Goal: Find specific page/section: Find specific page/section

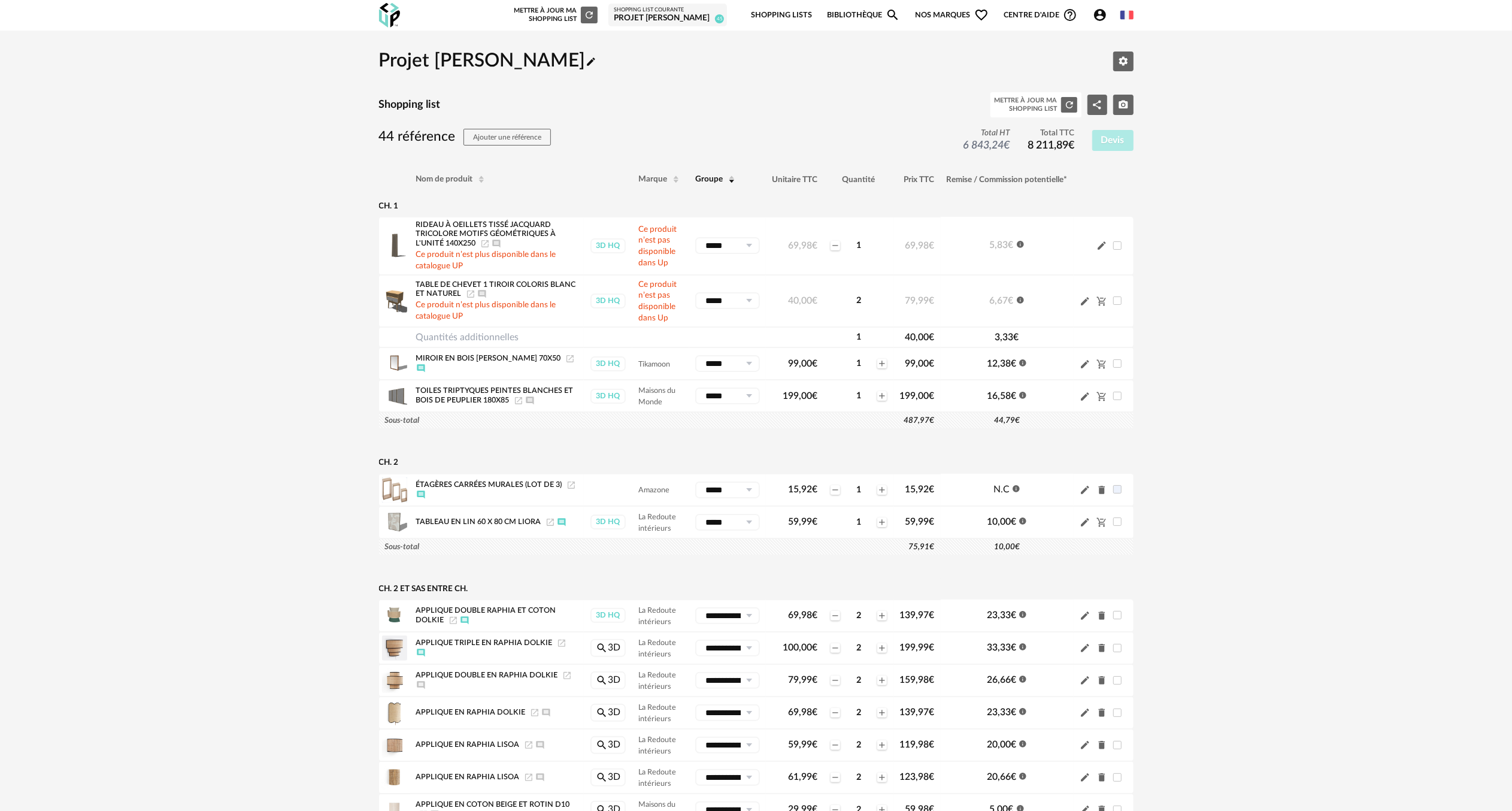
click at [467, 291] on icon "Launch icon" at bounding box center [470, 294] width 10 height 10
drag, startPoint x: 1270, startPoint y: 306, endPoint x: 1237, endPoint y: 330, distance: 40.8
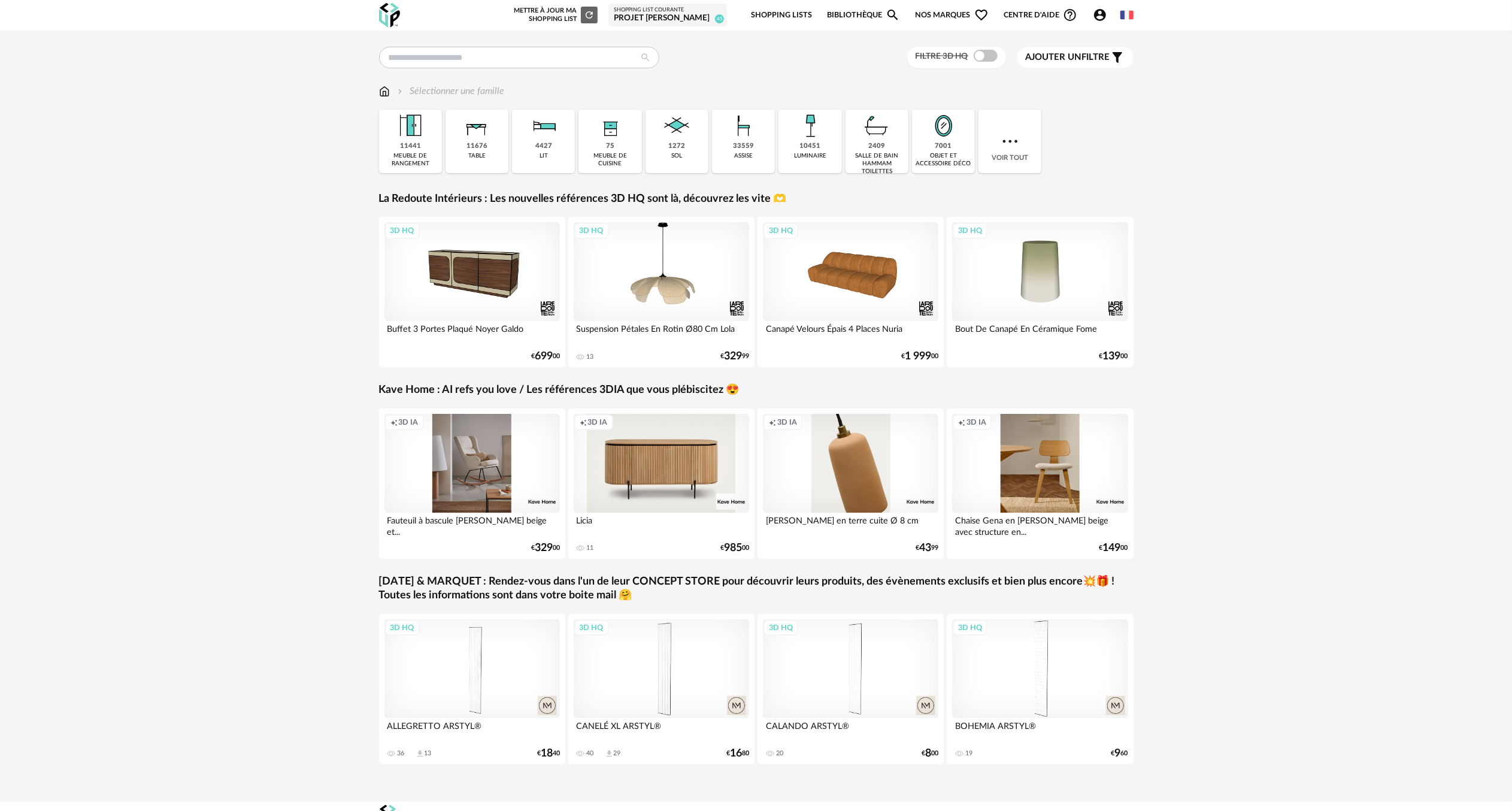
click at [697, 13] on div "Projet [PERSON_NAME]" at bounding box center [667, 18] width 108 height 11
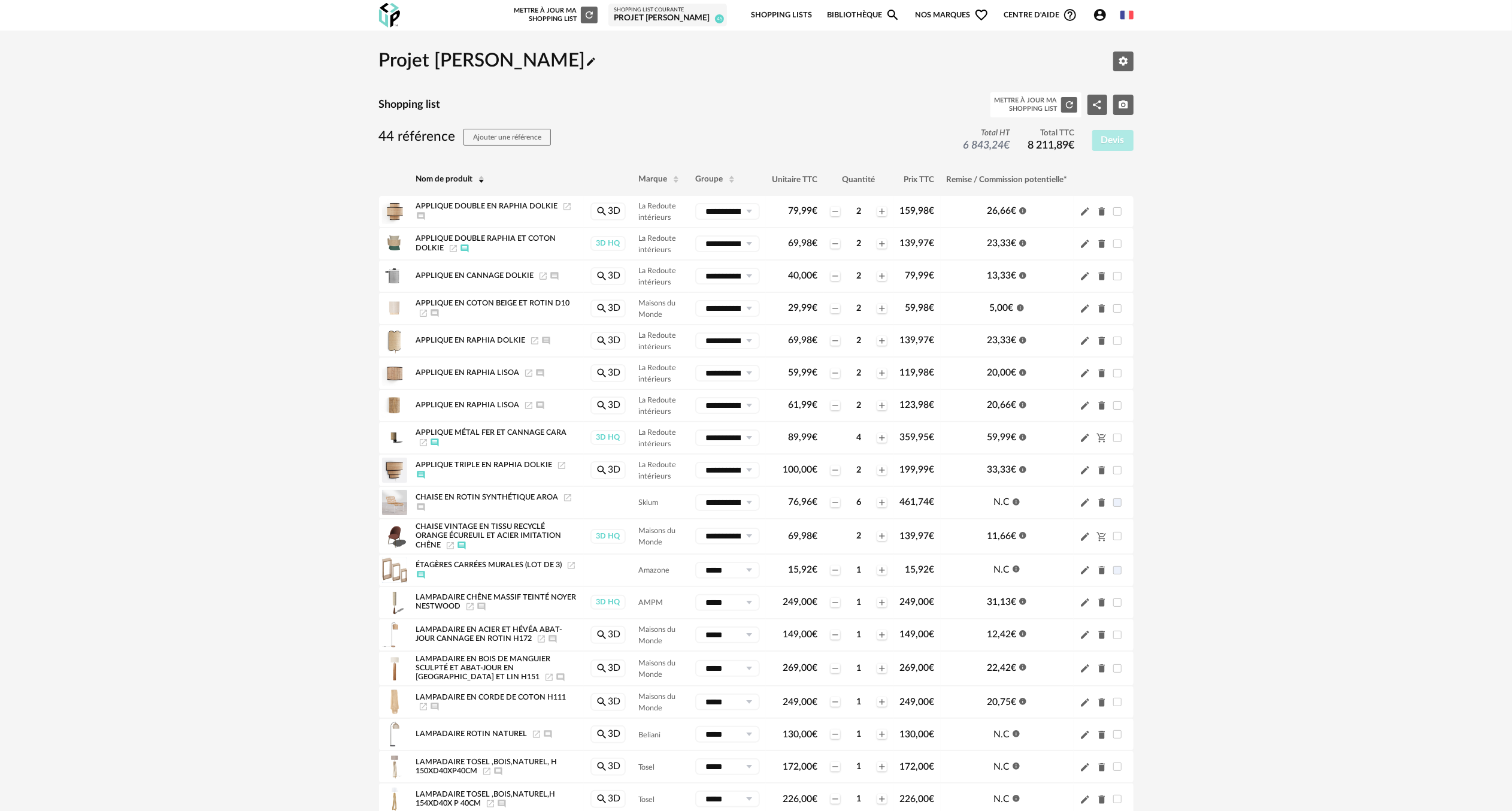
click at [1101, 16] on icon "Account Circle icon" at bounding box center [1100, 15] width 14 height 14
click at [1038, 103] on link "Ma bibliothèque perso" at bounding box center [1049, 103] width 121 height 21
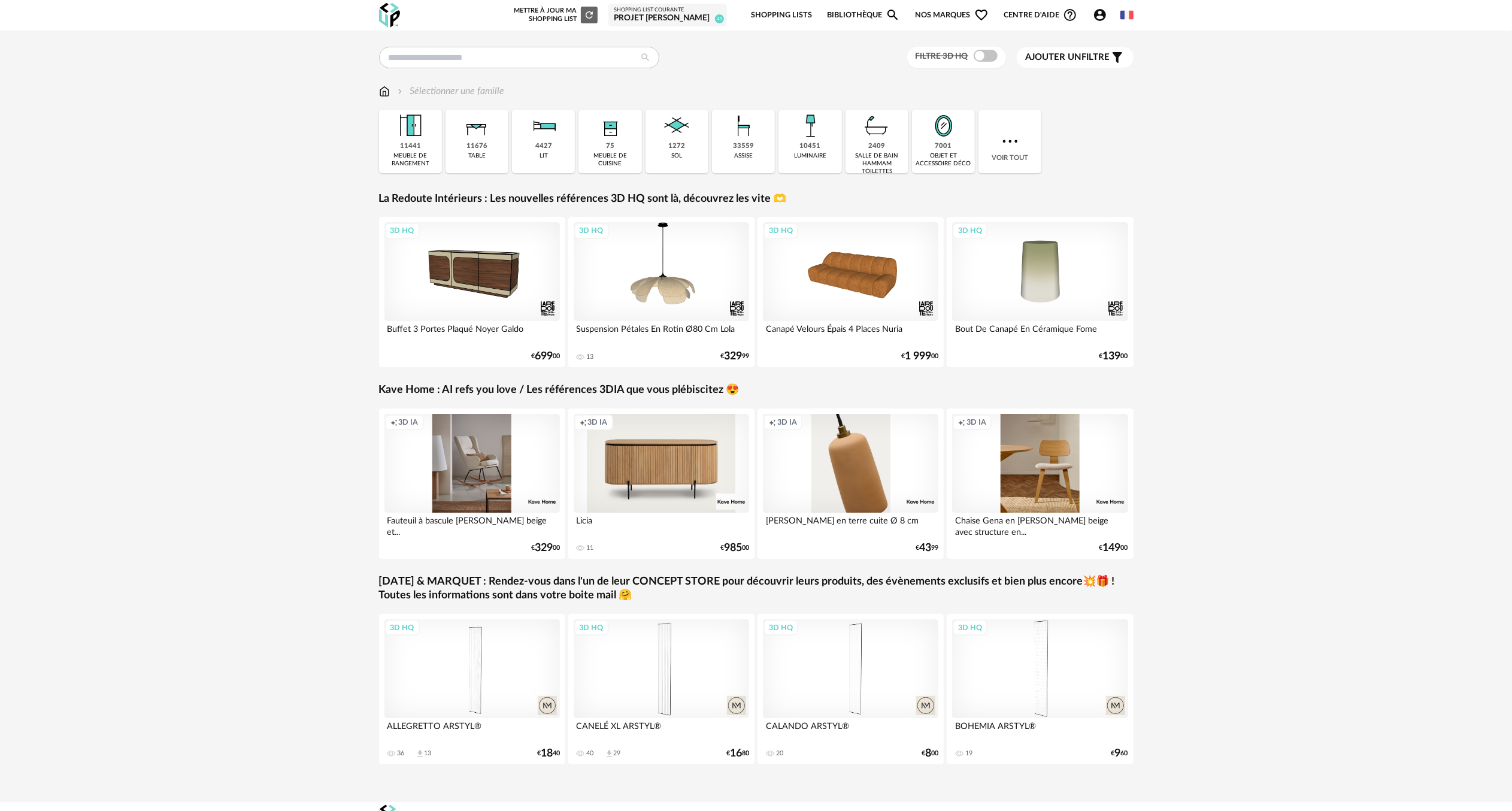
click at [659, 7] on div "Shopping List courante" at bounding box center [667, 10] width 108 height 7
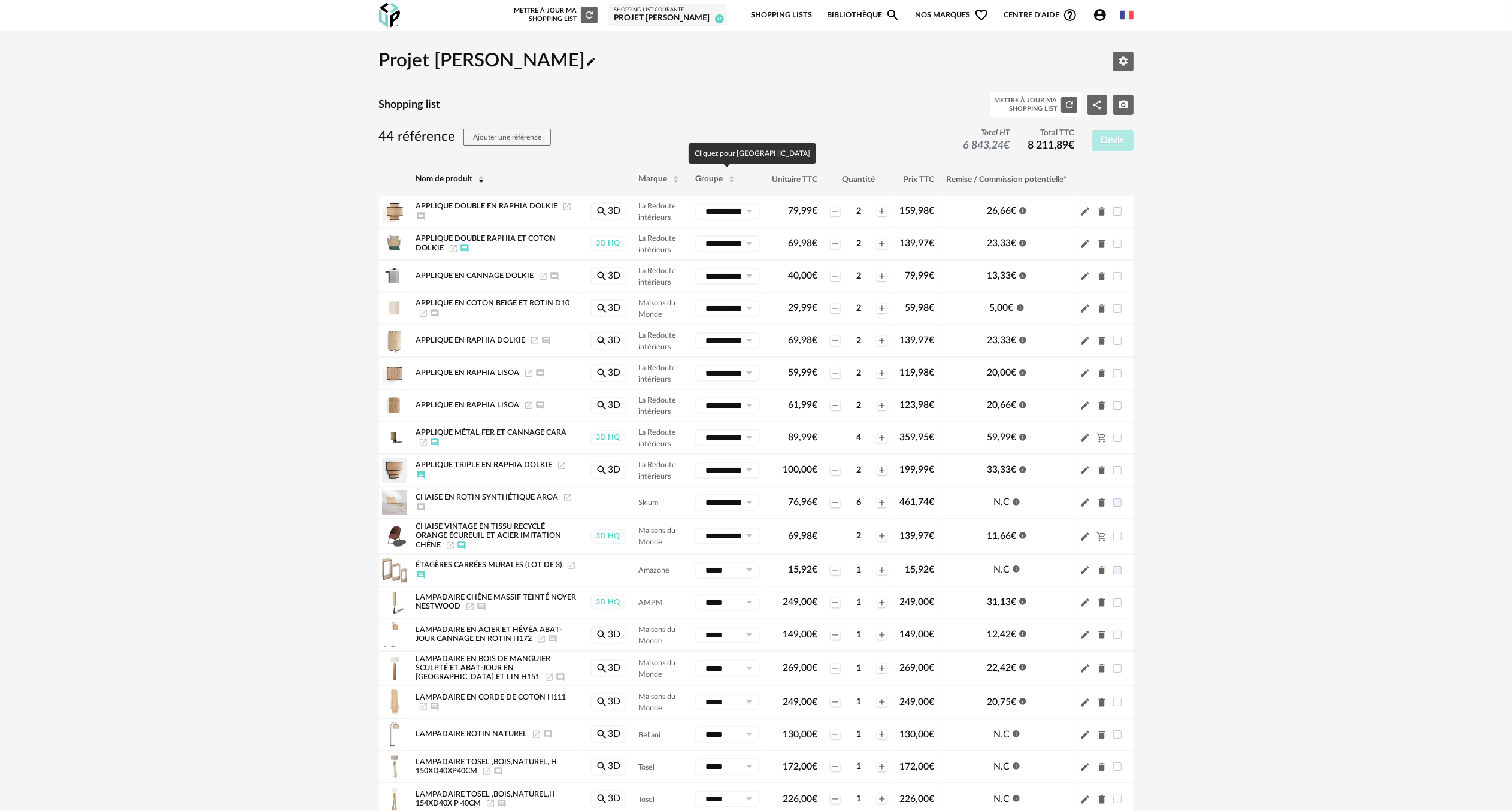
click at [709, 177] on span "Groupe" at bounding box center [709, 179] width 28 height 8
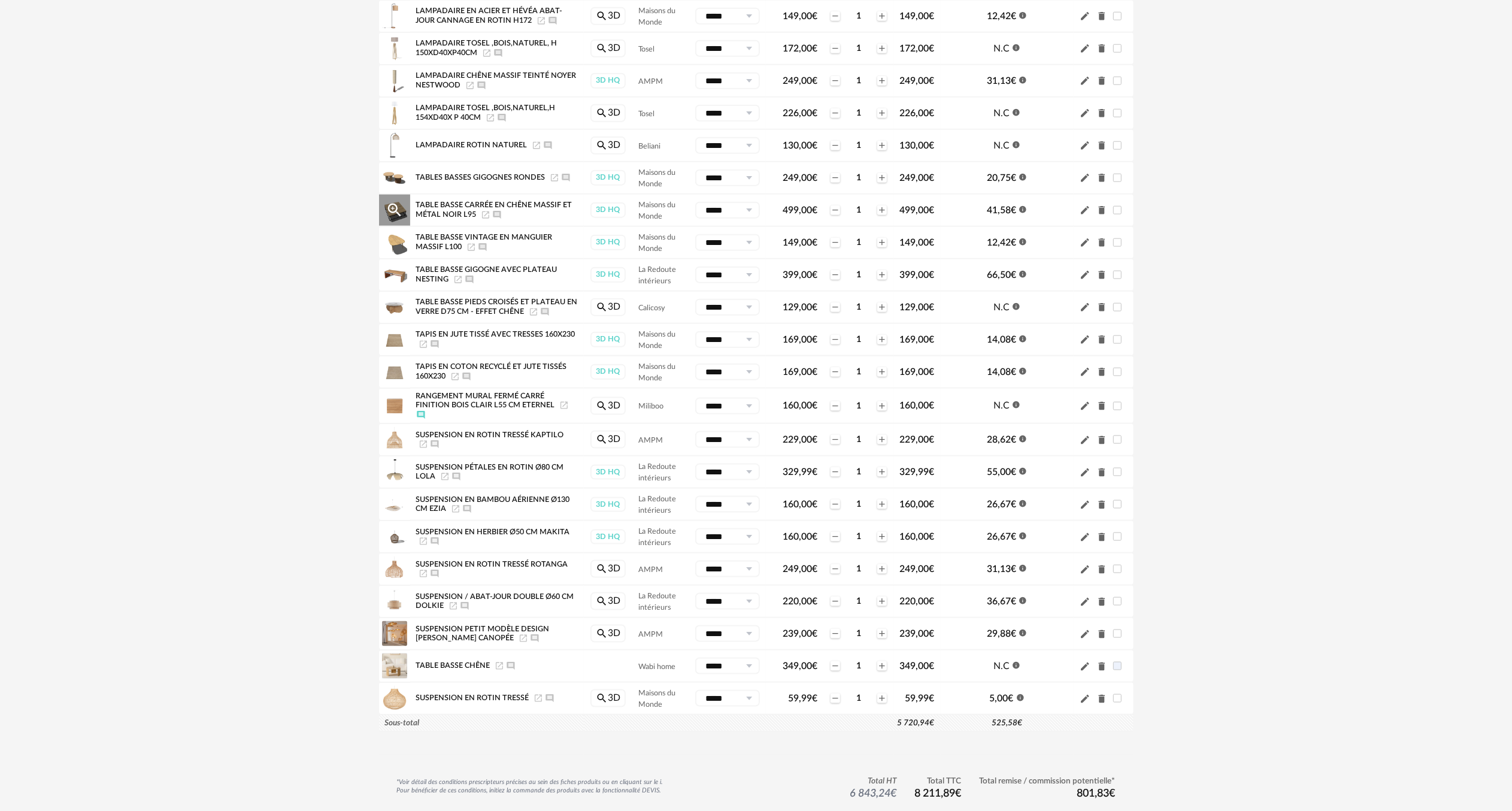
scroll to position [1318, 0]
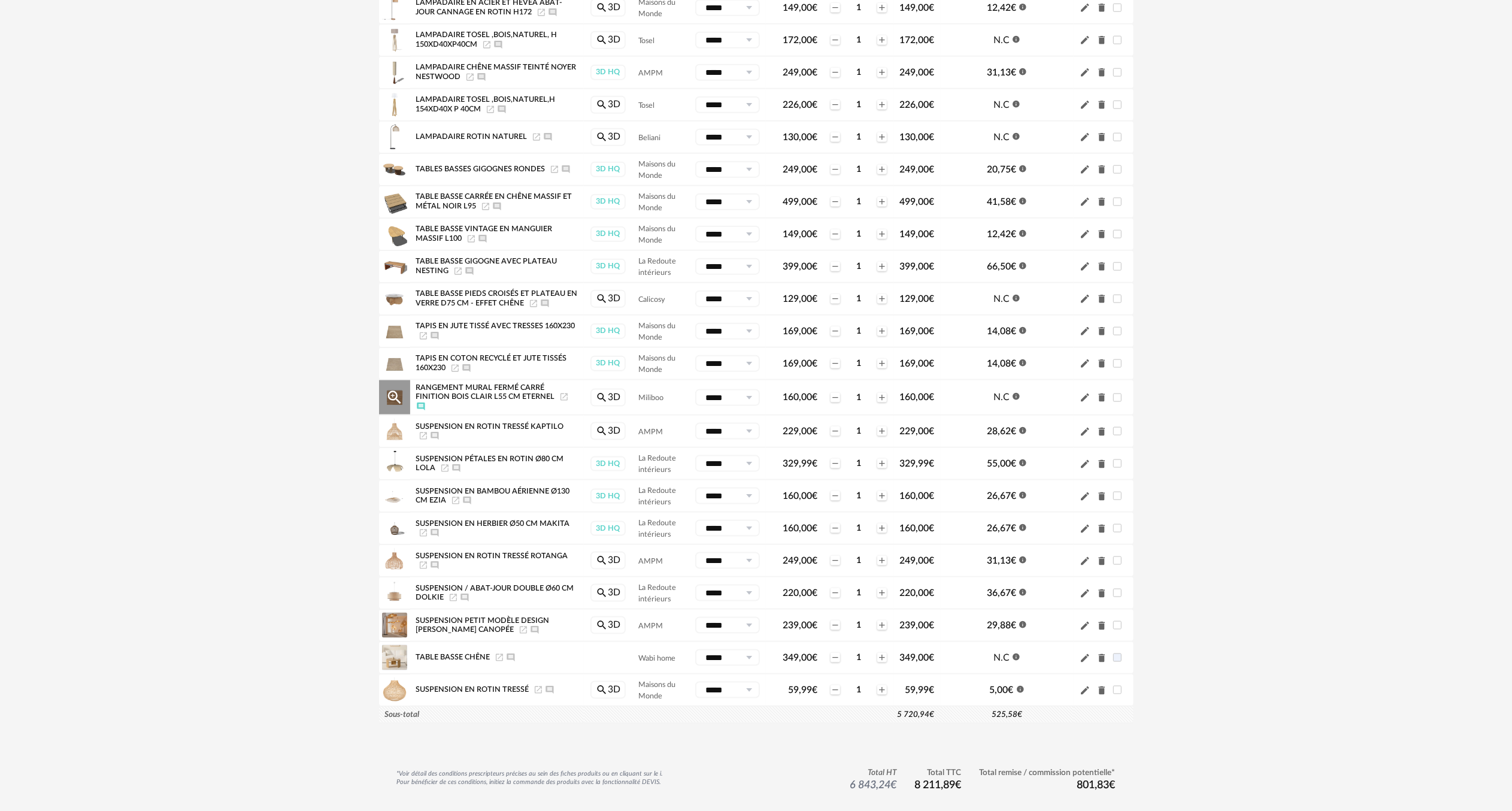
click at [563, 396] on icon "Launch icon" at bounding box center [563, 397] width 7 height 7
